Goal: Task Accomplishment & Management: Manage account settings

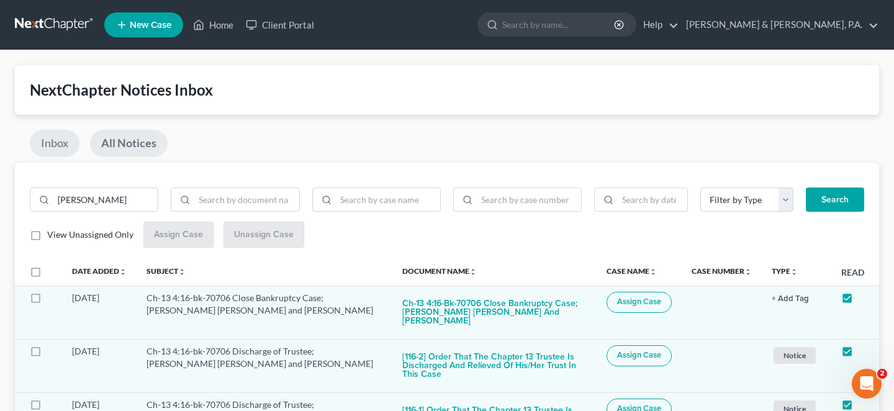
click at [49, 140] on link "Inbox" at bounding box center [55, 143] width 50 height 27
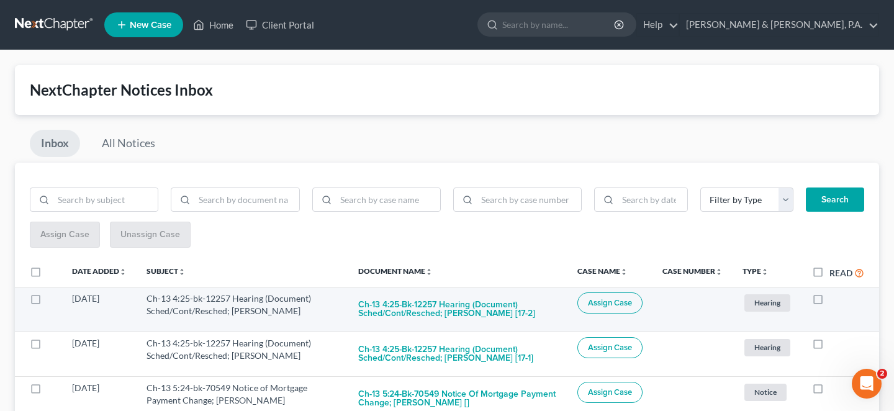
click at [829, 302] on label at bounding box center [829, 302] width 0 height 0
click at [834, 292] on input "checkbox" at bounding box center [838, 296] width 8 height 8
checkbox input "true"
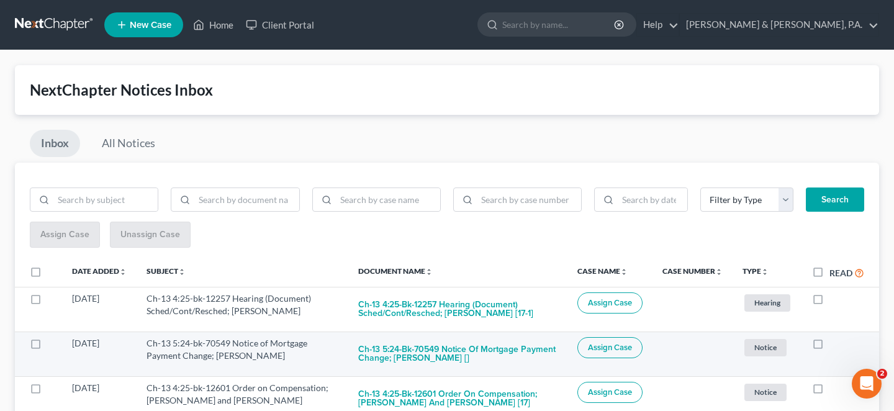
click at [829, 346] on label at bounding box center [829, 346] width 0 height 0
click at [834, 337] on input "checkbox" at bounding box center [838, 341] width 8 height 8
checkbox input "true"
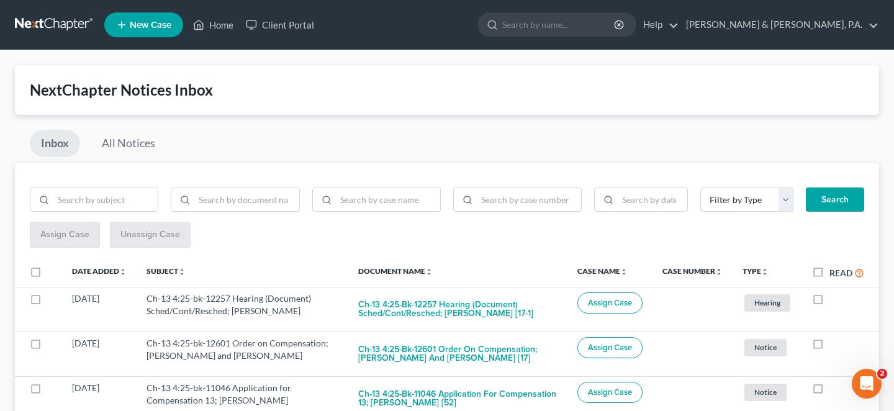
click at [829, 346] on label at bounding box center [829, 346] width 0 height 0
click at [834, 337] on input "checkbox" at bounding box center [838, 341] width 8 height 8
checkbox input "true"
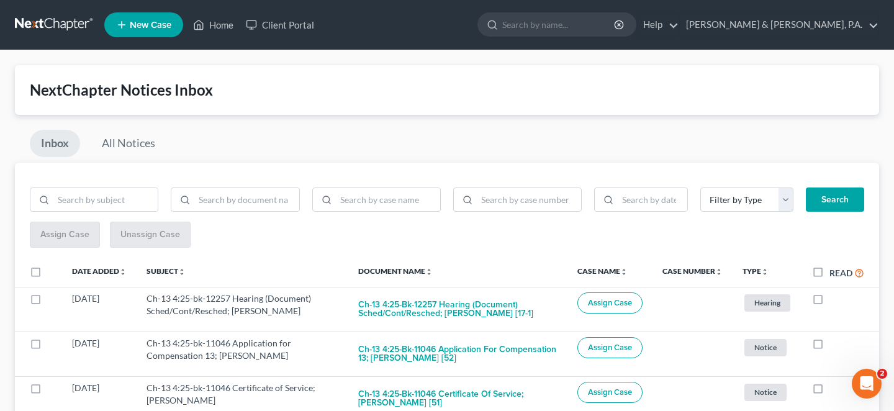
click at [829, 346] on label at bounding box center [829, 346] width 0 height 0
click at [834, 337] on input "checkbox" at bounding box center [838, 341] width 8 height 8
checkbox input "true"
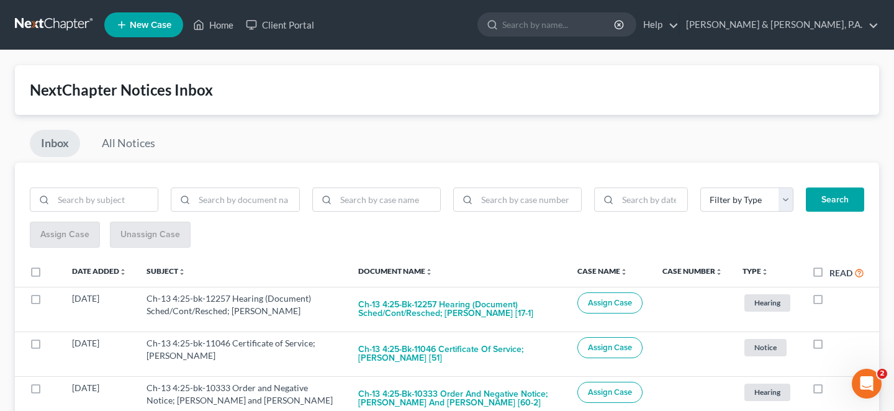
click at [829, 346] on label at bounding box center [829, 346] width 0 height 0
click at [834, 337] on input "checkbox" at bounding box center [838, 341] width 8 height 8
checkbox input "true"
click at [829, 346] on label at bounding box center [829, 346] width 0 height 0
click at [834, 337] on input "checkbox" at bounding box center [838, 341] width 8 height 8
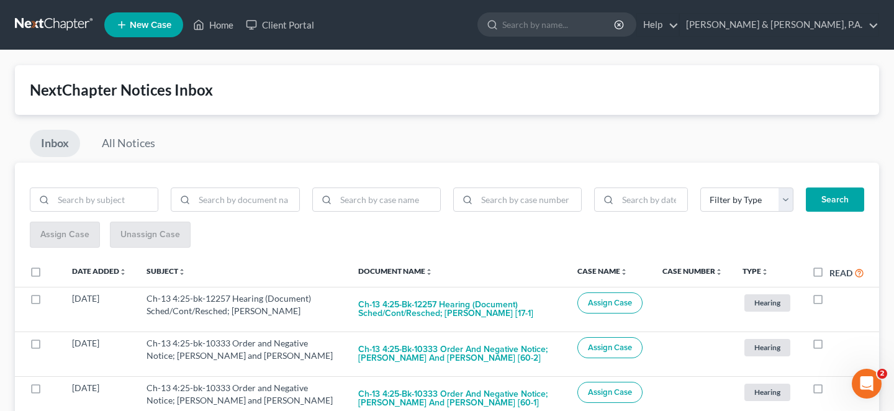
checkbox input "true"
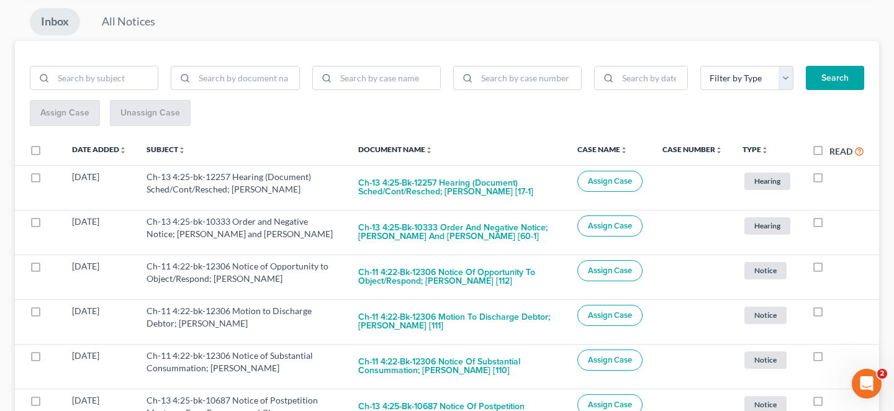
scroll to position [145, 0]
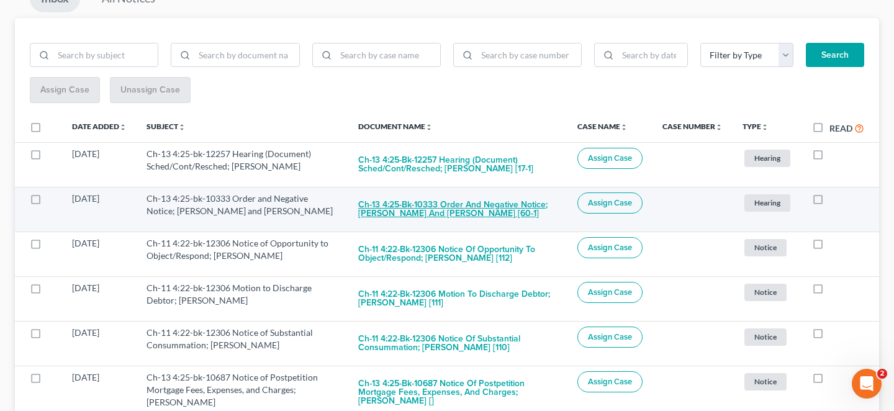
click at [501, 198] on button "Ch-13 4:25-bk-10333 Order and Negative Notice; Eric Lee Giersch and Allison Mar…" at bounding box center [457, 209] width 199 height 34
checkbox input "true"
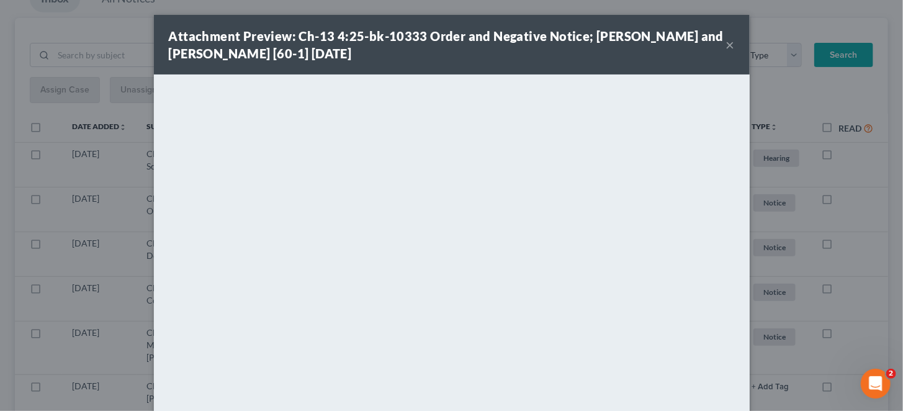
click at [726, 37] on button "×" at bounding box center [730, 44] width 9 height 15
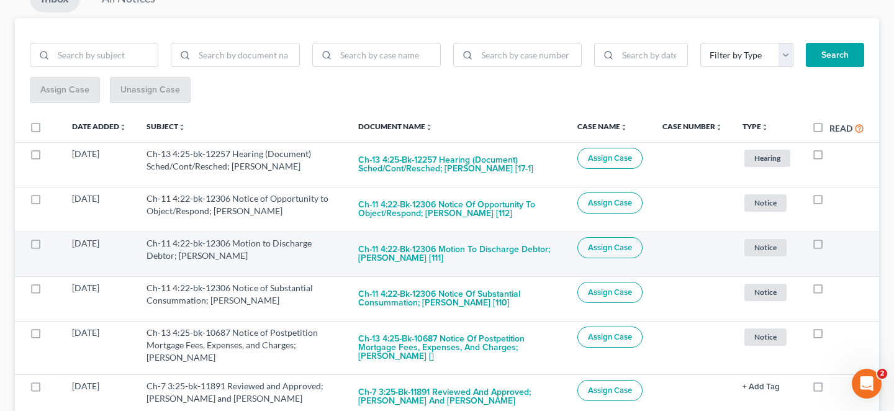
click at [829, 246] on label at bounding box center [829, 246] width 0 height 0
click at [834, 237] on input "checkbox" at bounding box center [838, 241] width 8 height 8
checkbox input "true"
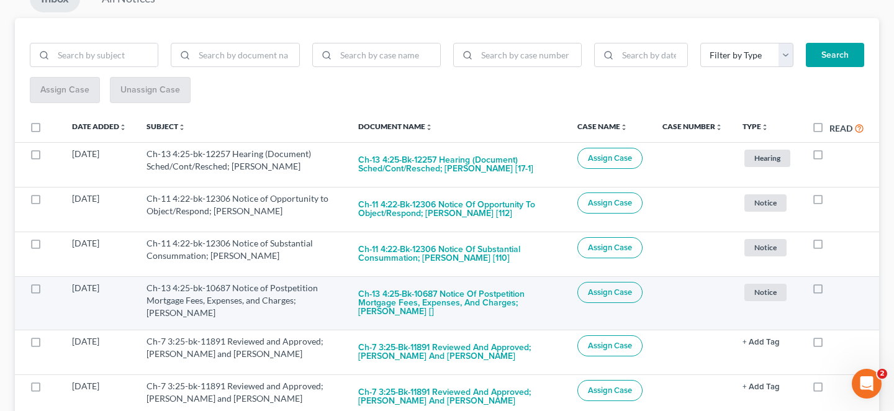
click at [829, 291] on label at bounding box center [829, 291] width 0 height 0
click at [834, 282] on input "checkbox" at bounding box center [838, 286] width 8 height 8
checkbox input "true"
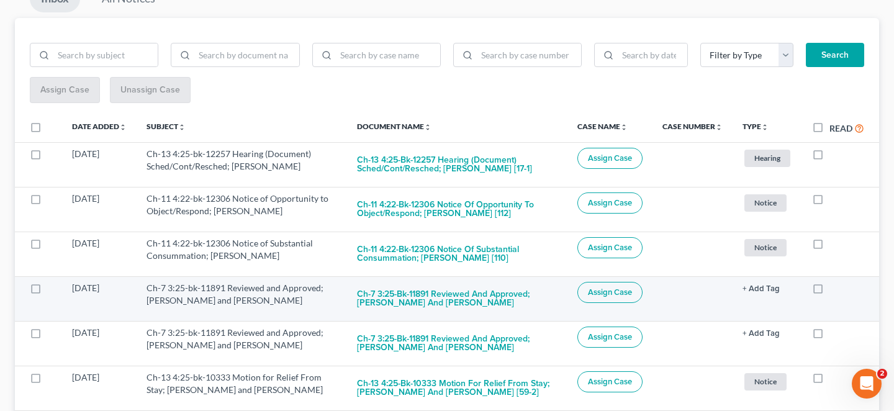
click at [829, 291] on label at bounding box center [829, 291] width 0 height 0
click at [834, 282] on input "checkbox" at bounding box center [838, 286] width 8 height 8
checkbox input "true"
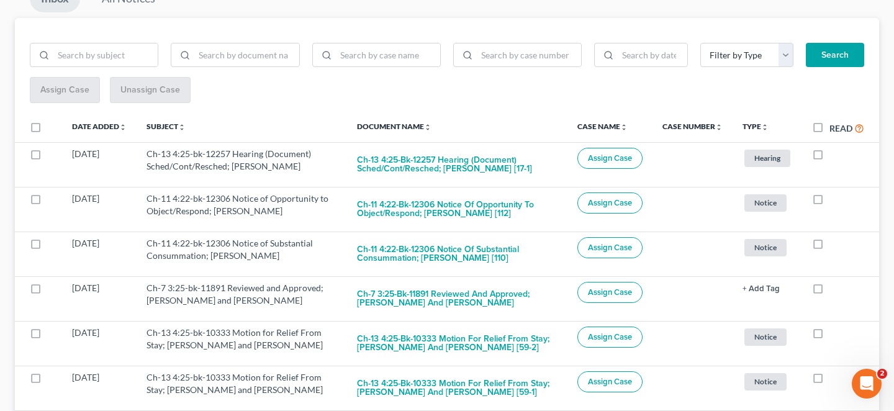
click at [829, 291] on label at bounding box center [829, 291] width 0 height 0
click at [834, 282] on input "checkbox" at bounding box center [838, 286] width 8 height 8
checkbox input "true"
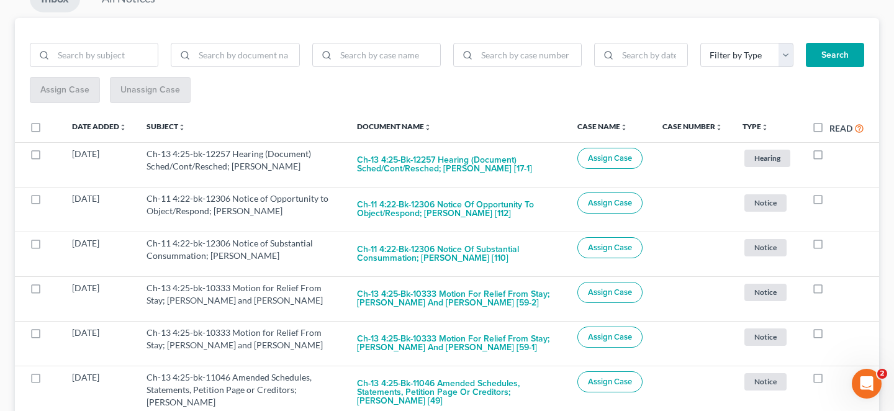
click at [829, 291] on label at bounding box center [829, 291] width 0 height 0
click at [834, 282] on input "checkbox" at bounding box center [838, 286] width 8 height 8
checkbox input "true"
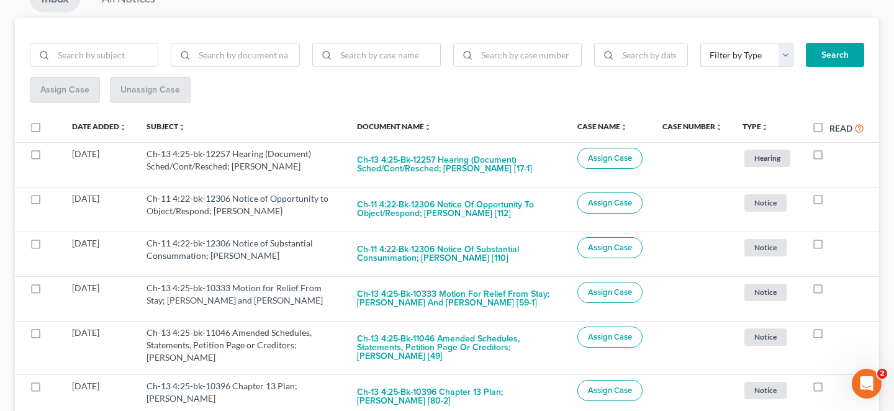
click at [829, 291] on label at bounding box center [829, 291] width 0 height 0
click at [834, 282] on input "checkbox" at bounding box center [838, 286] width 8 height 8
checkbox input "true"
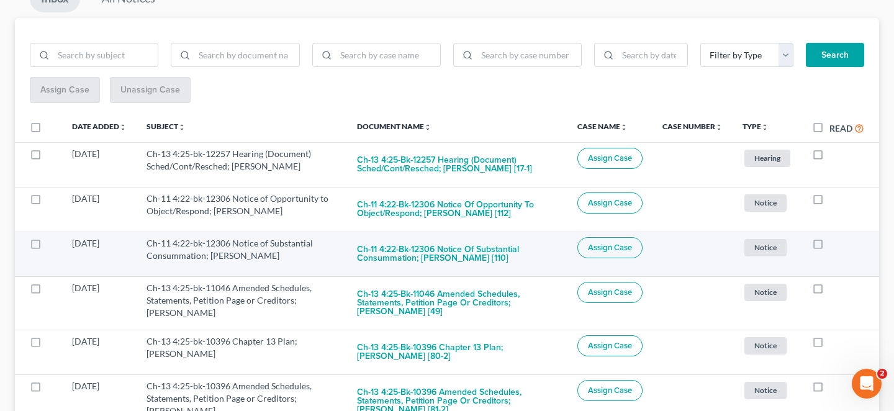
scroll to position [276, 0]
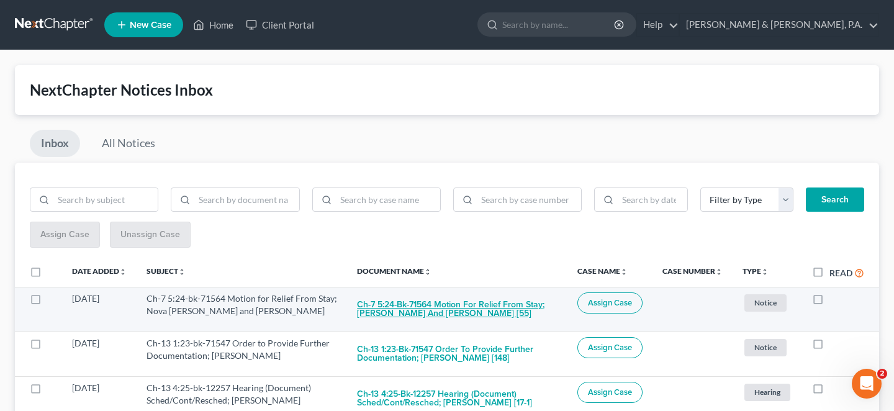
click at [436, 292] on button "Ch-7 5:24-bk-71564 Motion for Relief From Stay; [PERSON_NAME] and [PERSON_NAME]…" at bounding box center [457, 309] width 200 height 34
checkbox input "true"
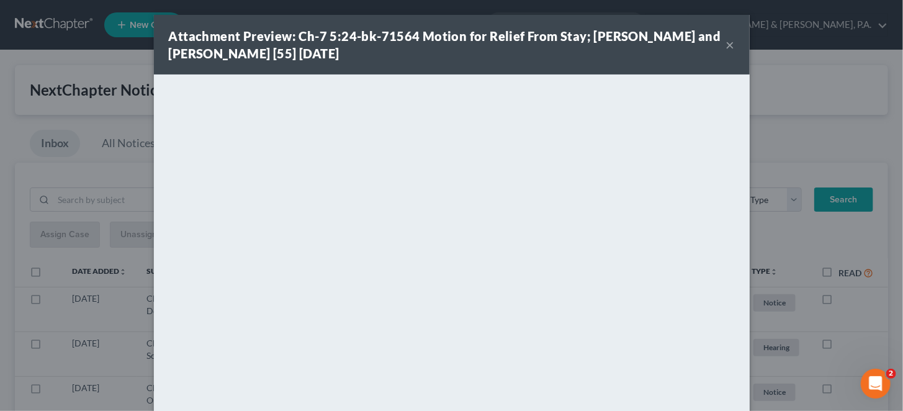
click at [726, 37] on button "×" at bounding box center [730, 44] width 9 height 15
